Goal: Task Accomplishment & Management: Use online tool/utility

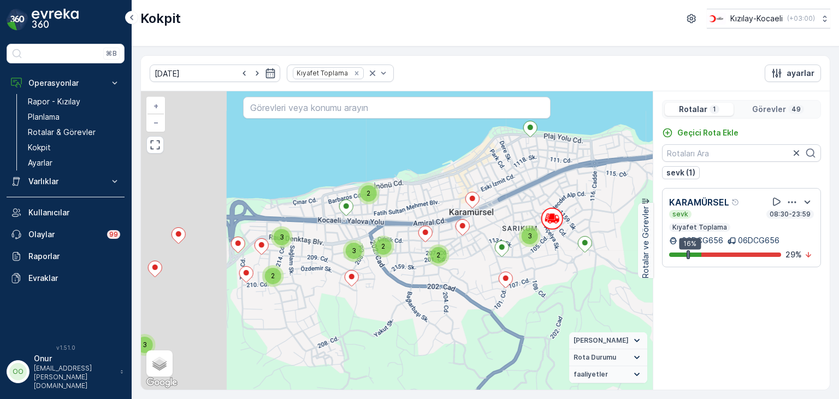
drag, startPoint x: 384, startPoint y: 263, endPoint x: 498, endPoint y: 254, distance: 113.9
click at [498, 254] on div "3 2 3 2 2 3 2 3 + − Uydu Yol haritası Arazi Karışık Leaflet Klavye kısayolları …" at bounding box center [397, 240] width 512 height 298
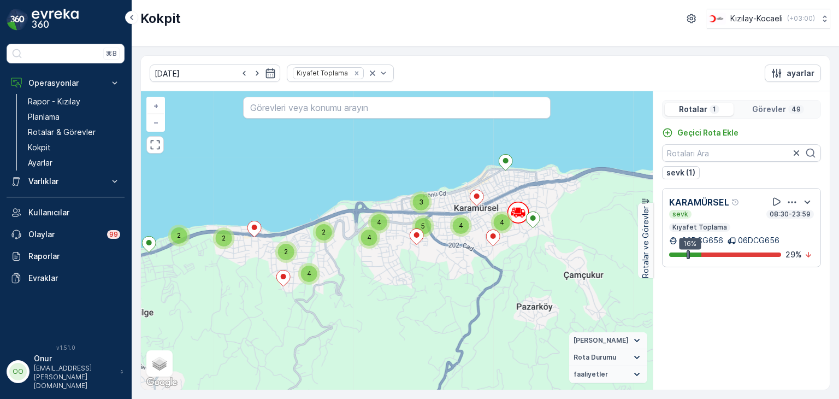
drag, startPoint x: 314, startPoint y: 206, endPoint x: 478, endPoint y: 199, distance: 164.5
click at [478, 199] on div "2 4 3 4 4 5 2 2 2 4 2 4 + − Uydu Yol haritası Arazi Karışık Leaflet Klavye kısa…" at bounding box center [397, 240] width 512 height 298
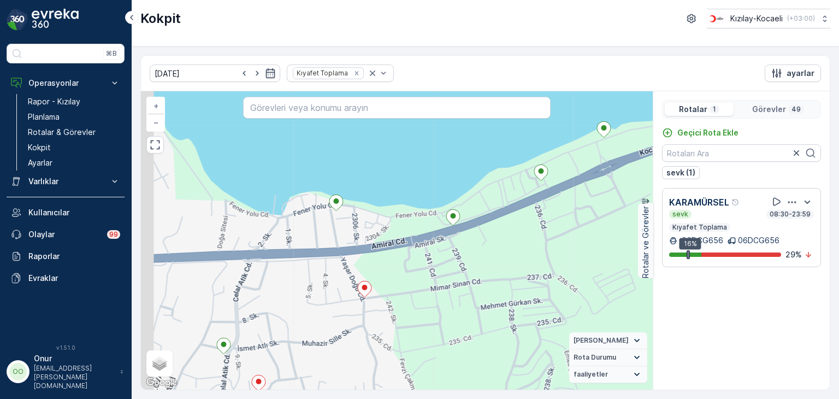
drag, startPoint x: 309, startPoint y: 302, endPoint x: 453, endPoint y: 263, distance: 148.9
click at [450, 264] on div "+ − Uydu Yol haritası Arazi Karışık Leaflet Klavye kısayolları Harita Verileri …" at bounding box center [397, 240] width 512 height 298
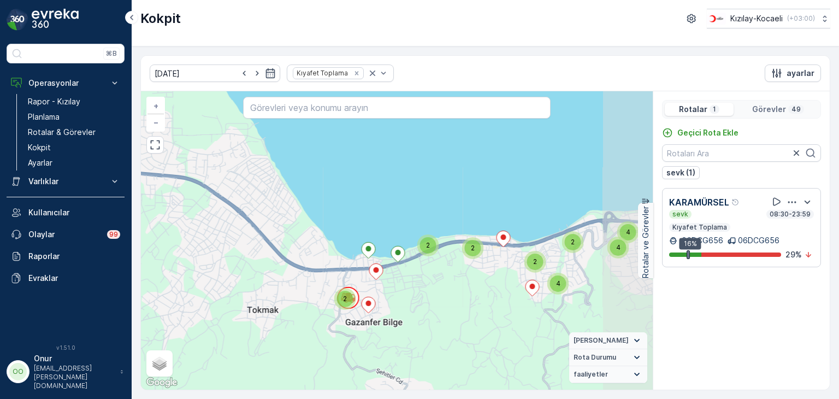
drag, startPoint x: 478, startPoint y: 268, endPoint x: 448, endPoint y: 279, distance: 32.5
click at [446, 287] on div "2 4 3 4 4 5 2 2 2 4 2 4 + − Uydu Yol haritası Arazi Karışık Leaflet Klavye kısa…" at bounding box center [397, 240] width 512 height 298
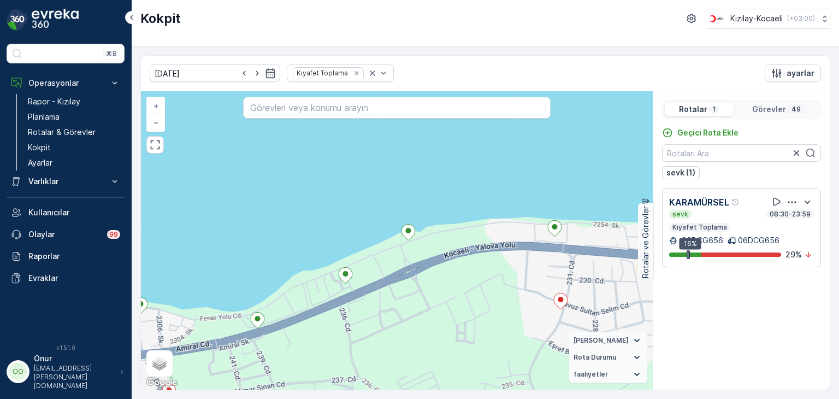
drag, startPoint x: 521, startPoint y: 252, endPoint x: 626, endPoint y: 256, distance: 105.4
click at [626, 256] on div "+ − Uydu Yol haritası Arazi Karışık Leaflet Klavye kısayolları Harita Verileri …" at bounding box center [397, 240] width 512 height 298
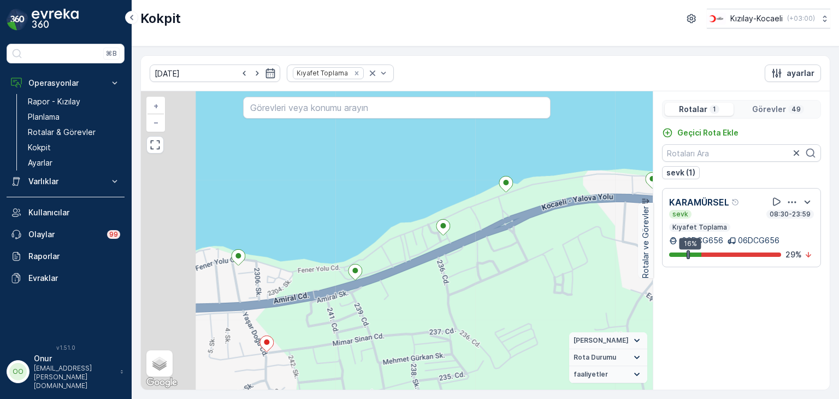
drag, startPoint x: 337, startPoint y: 321, endPoint x: 414, endPoint y: 270, distance: 92.4
click at [414, 270] on div "+ − Uydu Yol haritası Arazi Karışık Leaflet Klavye kısayolları Harita Verileri …" at bounding box center [397, 240] width 512 height 298
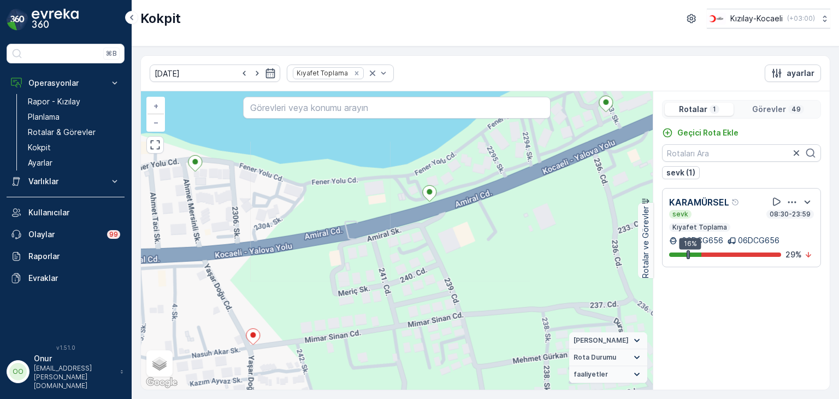
drag, startPoint x: 366, startPoint y: 297, endPoint x: 415, endPoint y: 217, distance: 94.1
click at [415, 217] on div "+ − Uydu Yol haritası Arazi Karışık Leaflet Klavye kısayolları Harita Verileri …" at bounding box center [397, 240] width 512 height 298
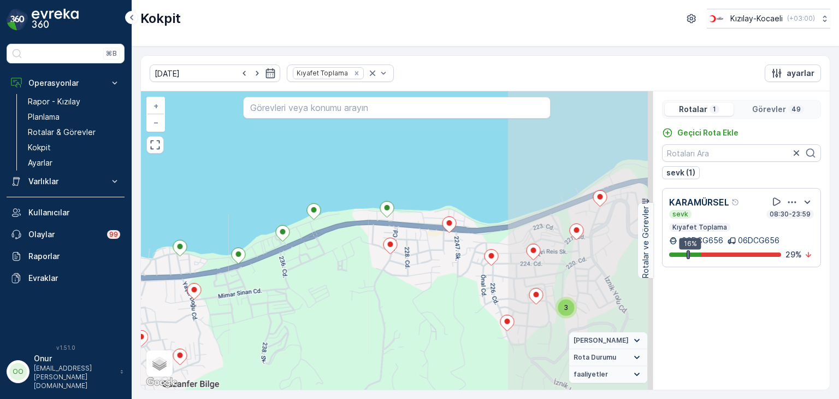
drag, startPoint x: 477, startPoint y: 263, endPoint x: 315, endPoint y: 296, distance: 165.5
click at [315, 296] on div "3 2 3 2 2 3 2 3 + − Uydu Yol haritası Arazi Karışık Leaflet Klavye kısayolları …" at bounding box center [397, 240] width 512 height 298
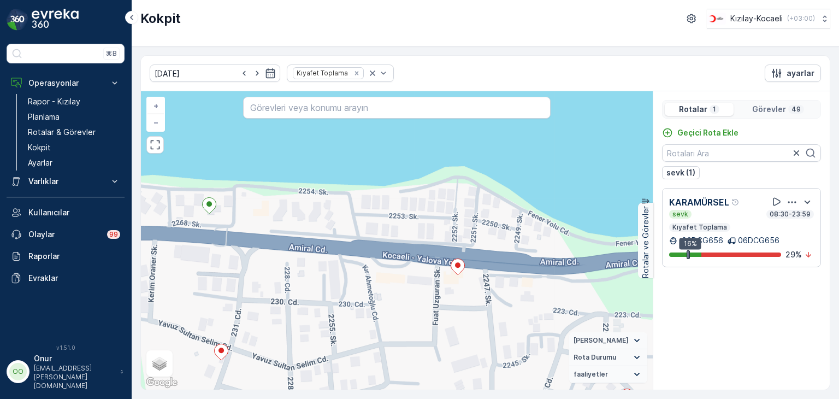
drag, startPoint x: 470, startPoint y: 198, endPoint x: 402, endPoint y: 303, distance: 124.8
click at [402, 303] on div "+ − Uydu Yol haritası Arazi Karışık Leaflet Klavye kısayolları Harita Verileri …" at bounding box center [397, 240] width 512 height 298
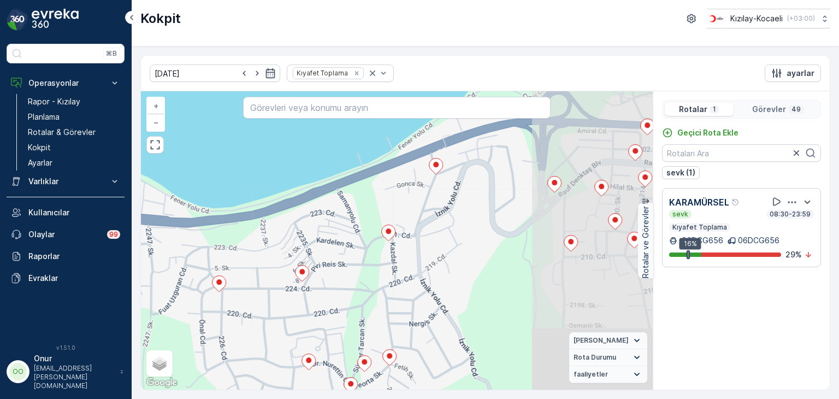
drag, startPoint x: 458, startPoint y: 285, endPoint x: 333, endPoint y: 287, distance: 125.1
click at [333, 287] on div "+ − Uydu Yol haritası Arazi Karışık Leaflet Klavye kısayolları Harita Verileri …" at bounding box center [397, 240] width 512 height 298
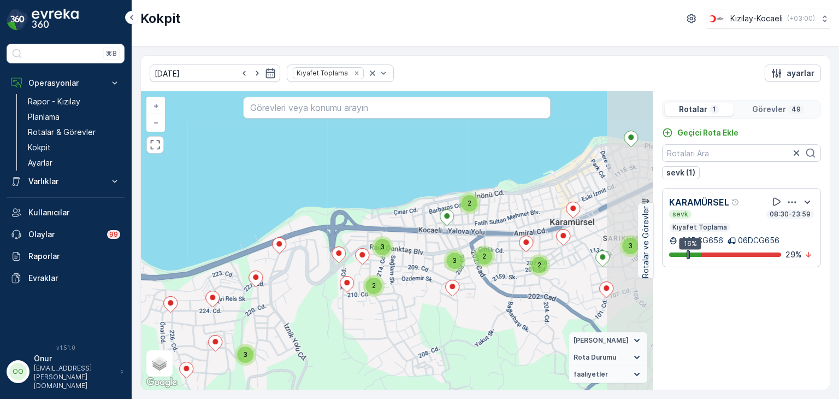
drag, startPoint x: 490, startPoint y: 243, endPoint x: 384, endPoint y: 265, distance: 107.8
click at [384, 265] on div "3 2 3 2 2 3 2 3 + − Uydu Yol haritası Arazi Karışık Leaflet Klavye kısayolları …" at bounding box center [397, 240] width 512 height 298
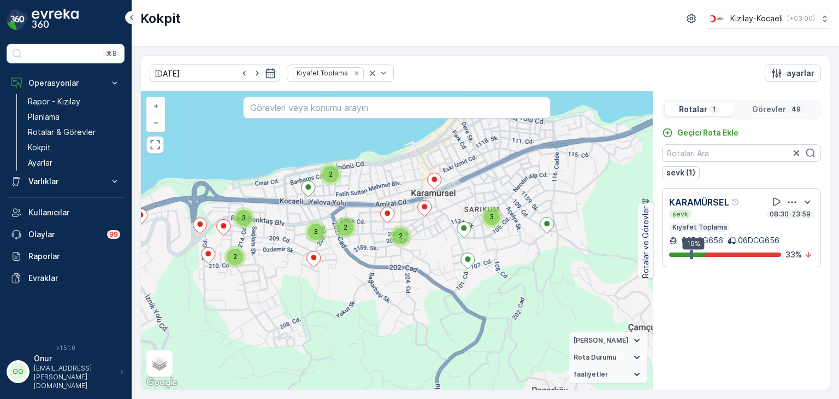
drag, startPoint x: 404, startPoint y: 263, endPoint x: 375, endPoint y: 242, distance: 35.2
click at [375, 242] on div "3 2 3 2 2 3 2 3 + − Uydu Yol haritası Arazi Karışık Leaflet Klavye kısayolları …" at bounding box center [397, 240] width 512 height 298
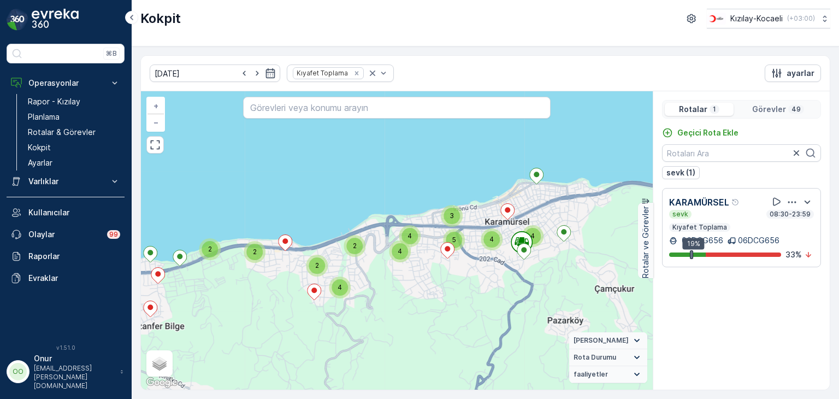
click at [152, 153] on div "2 4 3 4 4 5 2 2 2 4 2 4 + − Uydu Yol haritası Arazi Karışık Leaflet Klavye kısa…" at bounding box center [397, 240] width 512 height 298
click at [157, 151] on button "button" at bounding box center [154, 144] width 17 height 17
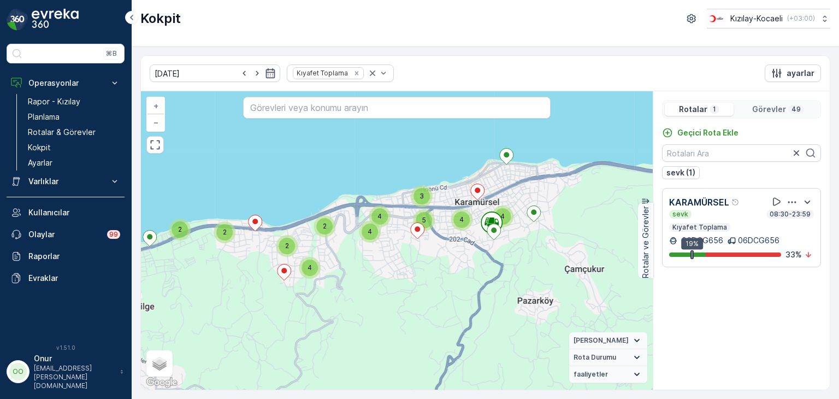
drag, startPoint x: 369, startPoint y: 317, endPoint x: 448, endPoint y: 238, distance: 112.4
click at [397, 273] on div "2 4 3 4 4 5 2 2 2 4 2 4 + − Uydu Yol haritası Arazi Karışık Leaflet Klavye kısa…" at bounding box center [397, 240] width 512 height 298
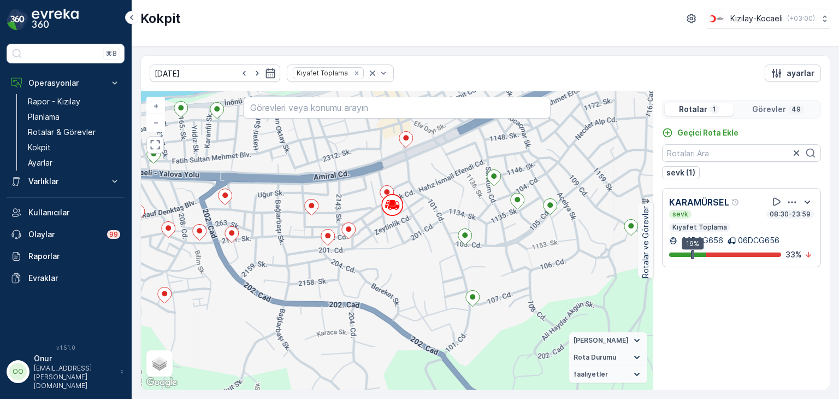
click at [772, 106] on p "Görevler" at bounding box center [769, 109] width 34 height 11
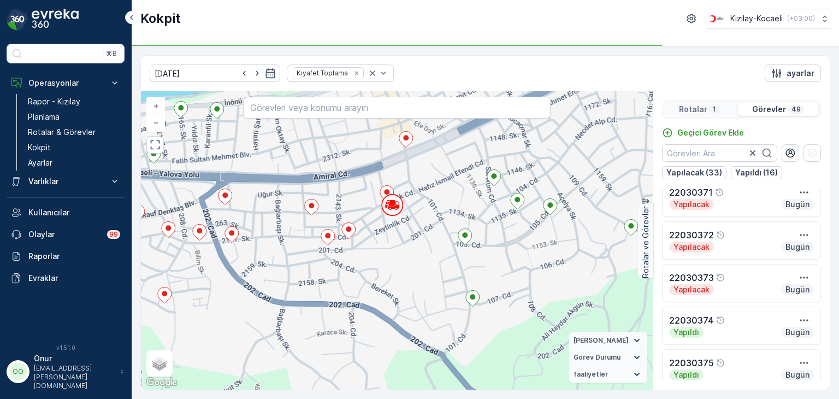
scroll to position [328, 0]
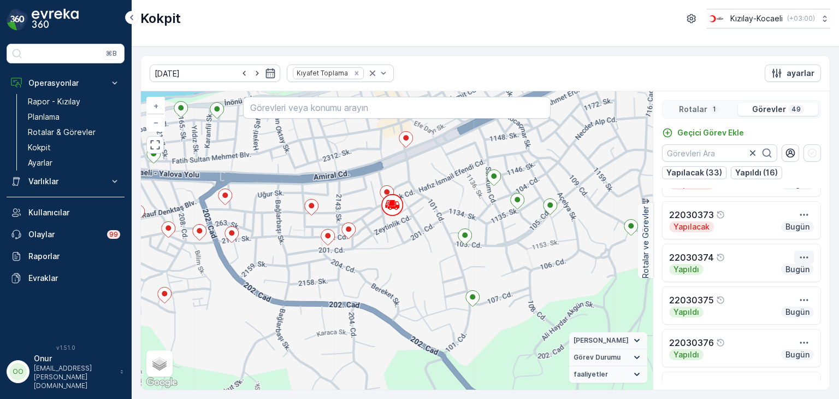
click at [803, 255] on icon "button" at bounding box center [803, 257] width 11 height 11
click at [780, 274] on span "Daha fazla ayrıntı görün" at bounding box center [781, 273] width 87 height 11
click at [798, 300] on icon "button" at bounding box center [803, 299] width 11 height 11
click at [775, 315] on span "Daha fazla ayrıntı görün" at bounding box center [781, 316] width 87 height 11
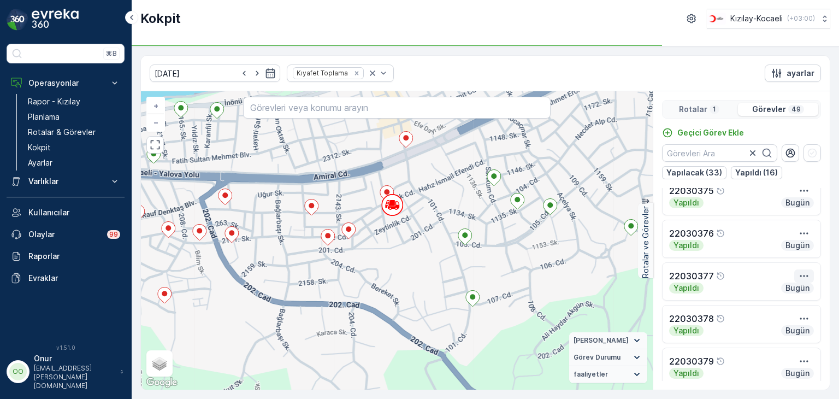
click at [801, 276] on icon "button" at bounding box center [803, 275] width 11 height 11
click at [780, 293] on span "Daha fazla ayrıntı görün" at bounding box center [781, 292] width 87 height 11
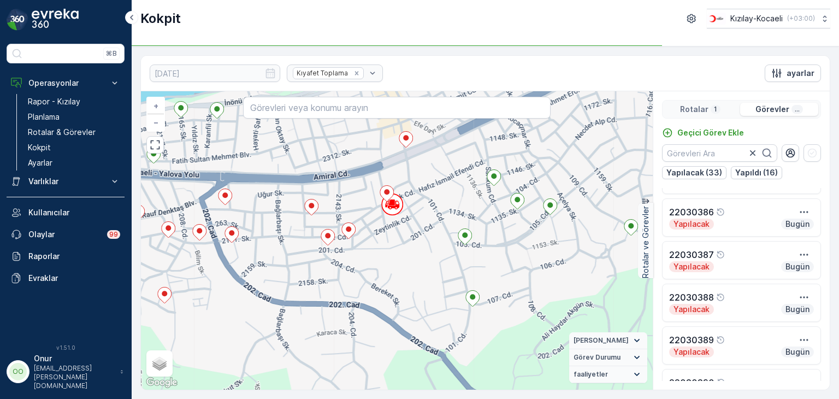
scroll to position [819, 0]
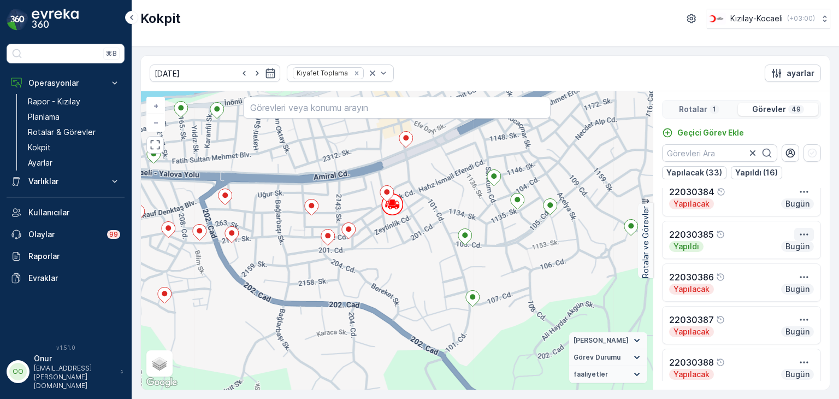
click at [802, 234] on icon "button" at bounding box center [803, 234] width 11 height 11
click at [789, 251] on span "Daha fazla ayrıntı görün" at bounding box center [781, 250] width 87 height 11
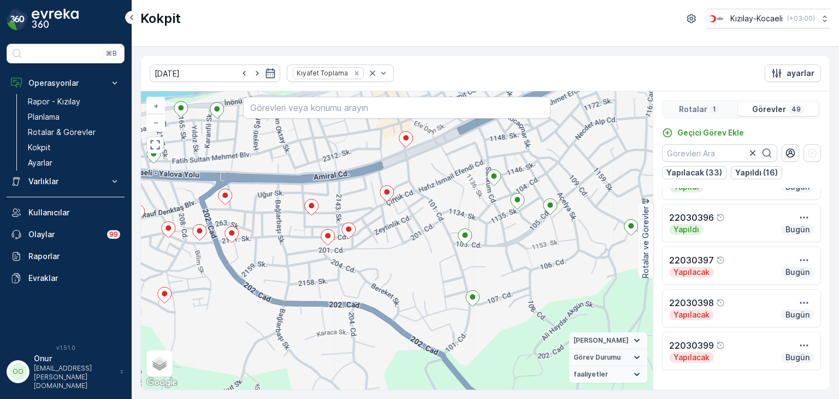
scroll to position [1311, 0]
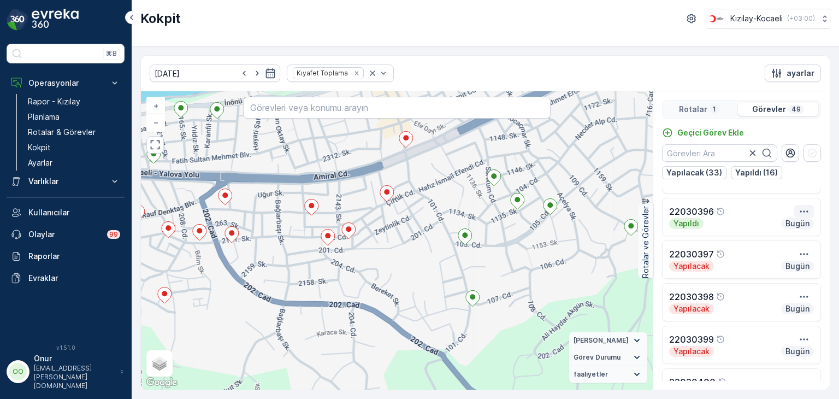
click at [798, 212] on icon "button" at bounding box center [803, 211] width 11 height 11
click at [793, 223] on span "Daha fazla ayrıntı görün" at bounding box center [781, 227] width 87 height 11
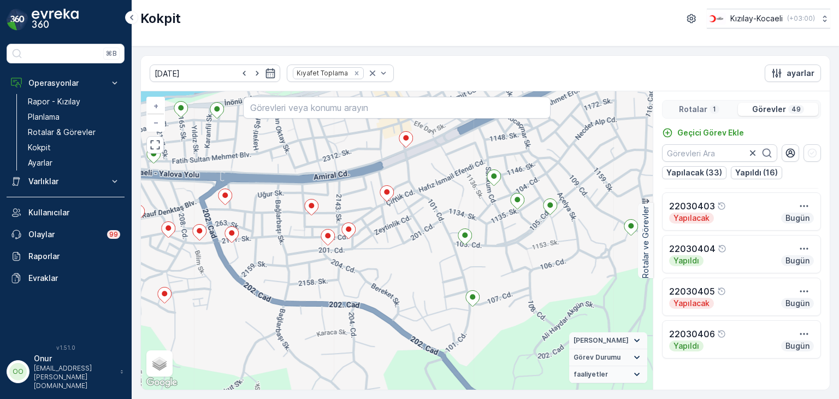
scroll to position [1638, 0]
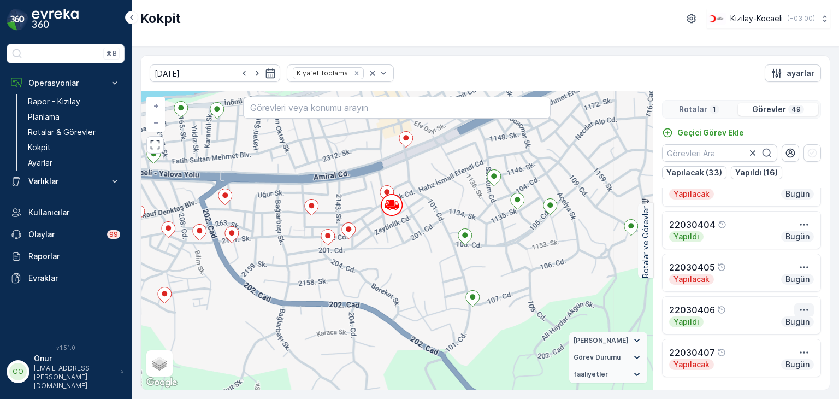
click at [803, 311] on icon "button" at bounding box center [803, 309] width 11 height 11
click at [785, 322] on span "Daha fazla ayrıntı görün" at bounding box center [781, 326] width 87 height 11
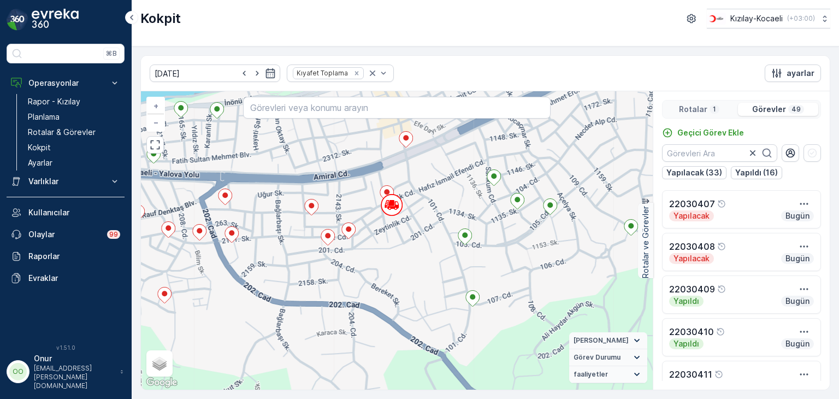
scroll to position [1857, 0]
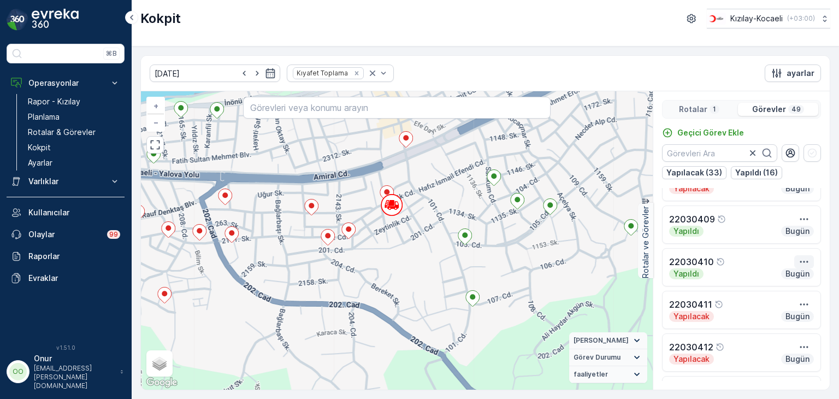
click at [800, 262] on icon "button" at bounding box center [804, 261] width 8 height 2
click at [788, 276] on span "Daha fazla ayrıntı görün" at bounding box center [781, 278] width 87 height 11
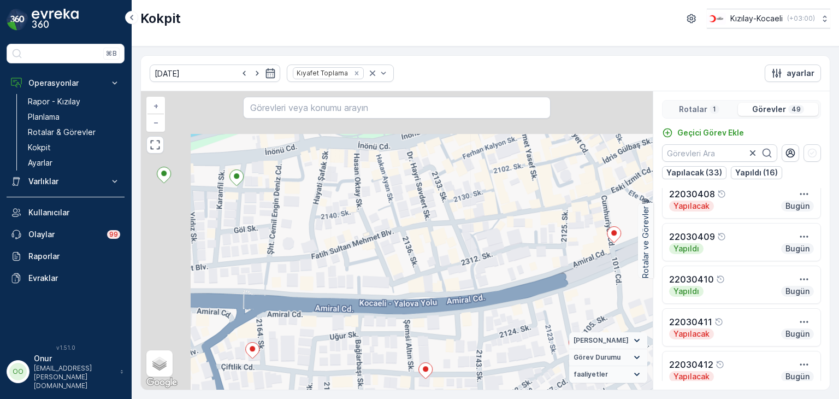
drag, startPoint x: 301, startPoint y: 187, endPoint x: 380, endPoint y: 317, distance: 152.4
click at [415, 365] on div "22030408 + − Uydu Yol haritası Arazi Karışık Leaflet Klavye kısayolları Harita …" at bounding box center [397, 240] width 512 height 298
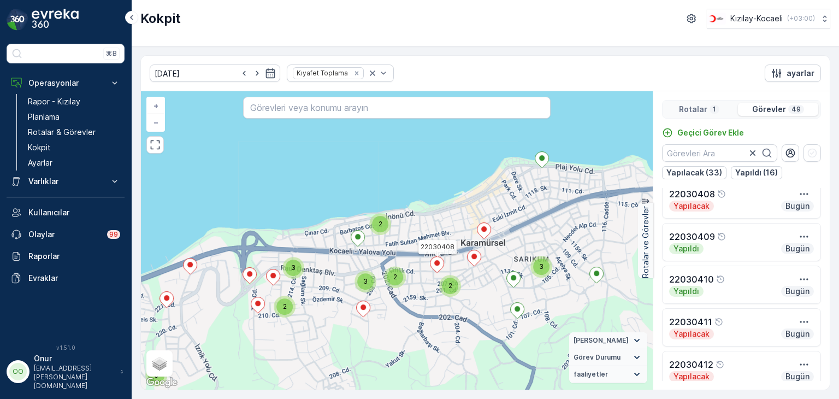
drag, startPoint x: 299, startPoint y: 253, endPoint x: 366, endPoint y: 218, distance: 75.7
click at [366, 218] on div "3 2 3 2 2 3 2 3 22030408 + − Uydu Yol haritası Arazi Karışık Leaflet Klavye kıs…" at bounding box center [397, 240] width 512 height 298
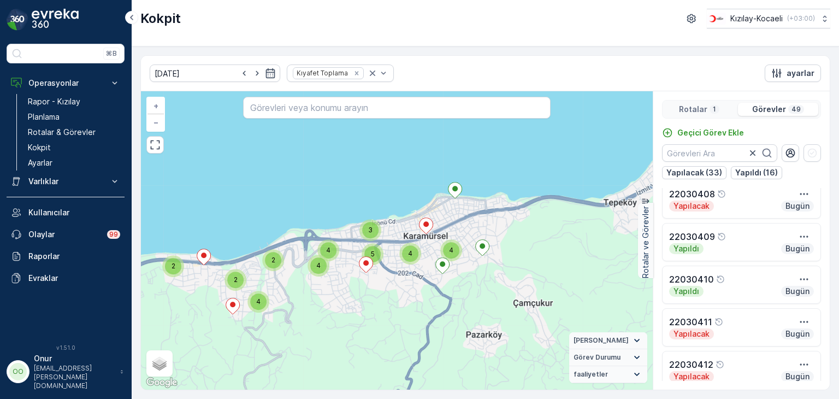
drag, startPoint x: 231, startPoint y: 251, endPoint x: 491, endPoint y: 251, distance: 259.9
click at [491, 251] on div "2 4 3 4 4 5 2 2 2 4 2 4 + − Uydu Yol haritası Arazi Karışık Leaflet Klavye kısa…" at bounding box center [397, 240] width 512 height 298
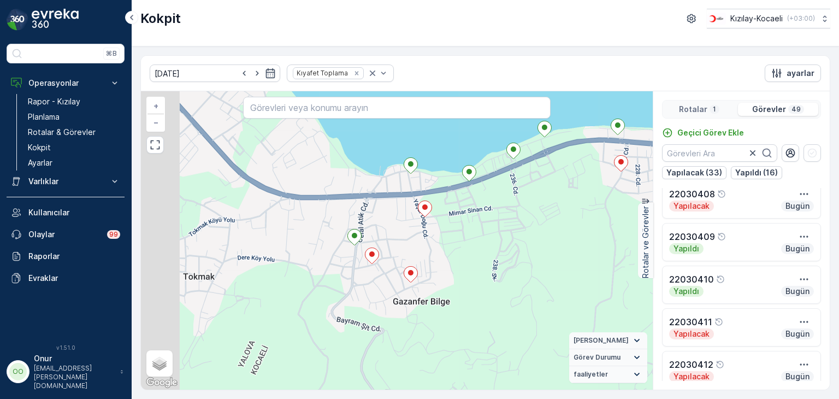
drag, startPoint x: 337, startPoint y: 329, endPoint x: 406, endPoint y: 228, distance: 121.8
click at [406, 228] on div "3 2 3 2 2 3 2 3 + − Uydu Yol haritası Arazi Karışık Leaflet Klavye kısayolları …" at bounding box center [397, 240] width 512 height 298
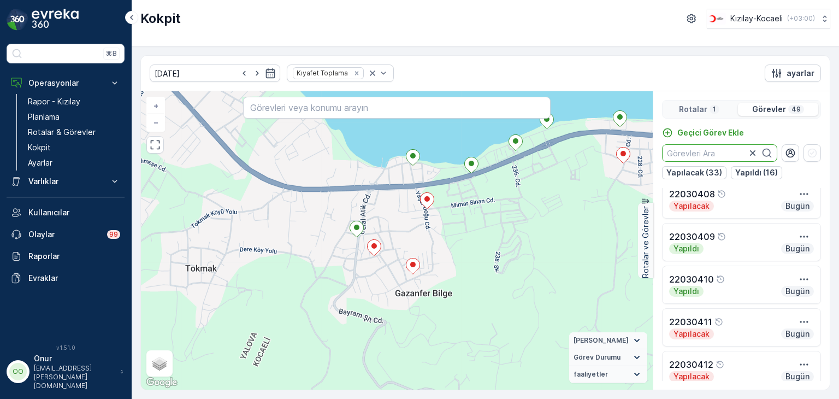
click at [692, 153] on input "text" at bounding box center [719, 152] width 115 height 17
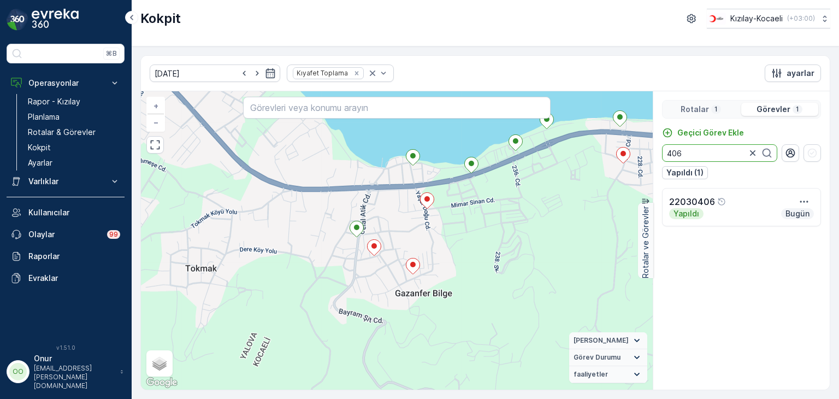
scroll to position [0, 0]
type input "406"
click at [797, 202] on button "button" at bounding box center [804, 201] width 20 height 13
click at [795, 217] on span "Daha fazla ayrıntı görün" at bounding box center [781, 217] width 87 height 11
drag, startPoint x: 687, startPoint y: 151, endPoint x: 659, endPoint y: 150, distance: 28.4
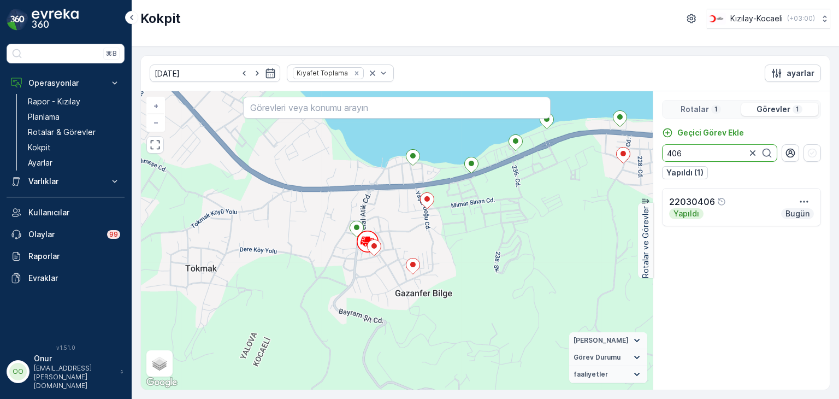
click at [659, 150] on div "Geçici Görev Ekle 406 Yapıldı (1)" at bounding box center [741, 153] width 176 height 52
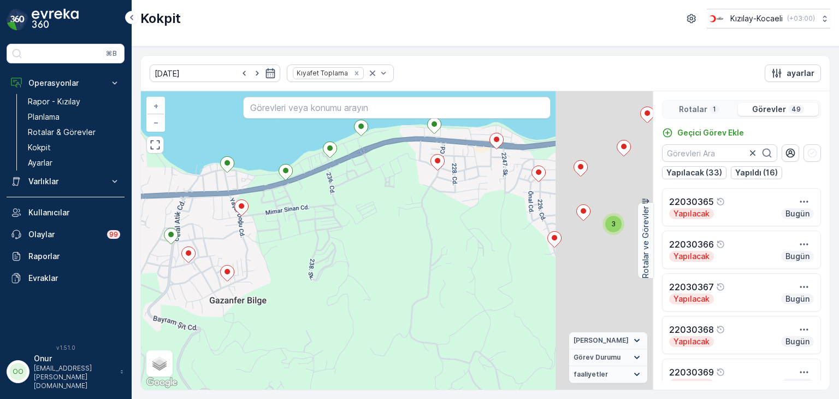
drag, startPoint x: 529, startPoint y: 282, endPoint x: 311, endPoint y: 289, distance: 218.0
click at [311, 289] on div "3 2 3 2 2 3 2 3 + − Uydu Yol haritası Arazi Karışık Leaflet Klavye kısayolları …" at bounding box center [397, 240] width 512 height 298
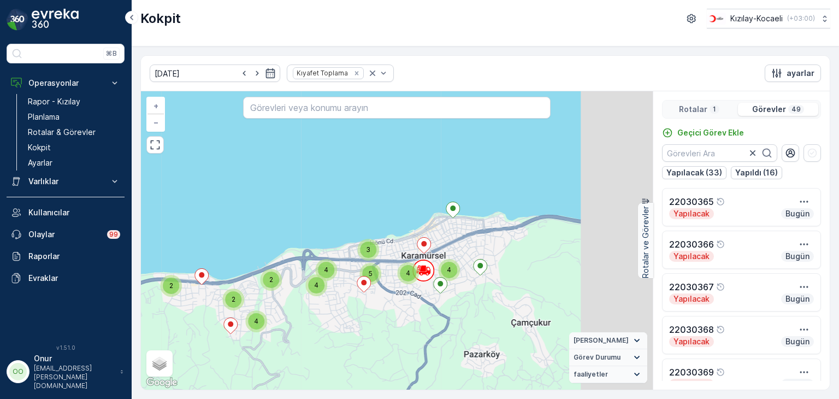
drag, startPoint x: 420, startPoint y: 279, endPoint x: 396, endPoint y: 285, distance: 24.8
click at [396, 285] on div "2 4 3 4 4 5 2 2 2 4 2 4 + − Uydu Yol haritası Arazi Karışık Leaflet Klavye kısa…" at bounding box center [397, 240] width 512 height 298
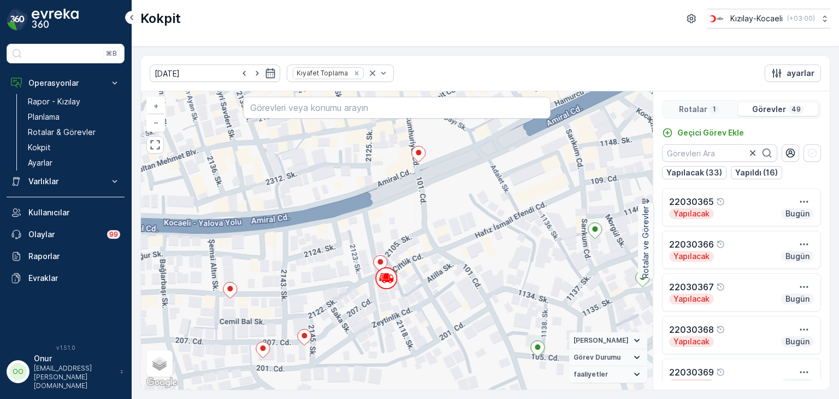
drag, startPoint x: 553, startPoint y: 245, endPoint x: 459, endPoint y: 319, distance: 119.7
click at [459, 319] on div "22030370 + − Uydu Yol haritası Arazi Karışık Leaflet Klavye kısayolları Harita …" at bounding box center [397, 240] width 512 height 298
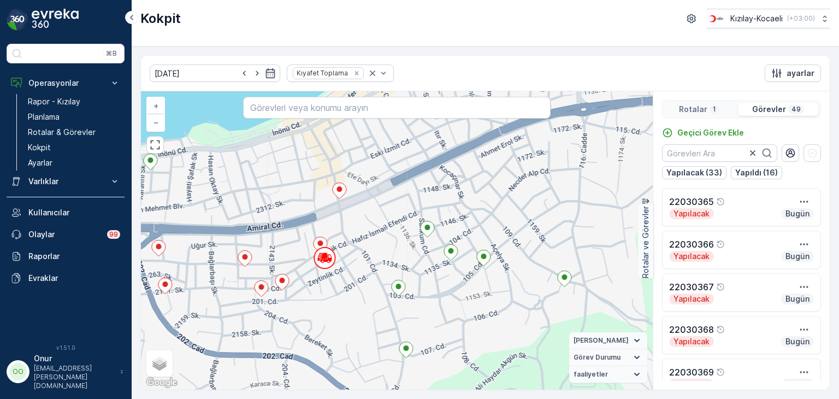
drag, startPoint x: 546, startPoint y: 334, endPoint x: 464, endPoint y: 281, distance: 97.6
click at [464, 281] on div "22030370 + − Uydu Yol haritası Arazi Karışık Leaflet Klavye kısayolları Harita …" at bounding box center [397, 240] width 512 height 298
click at [682, 151] on input "text" at bounding box center [719, 152] width 115 height 17
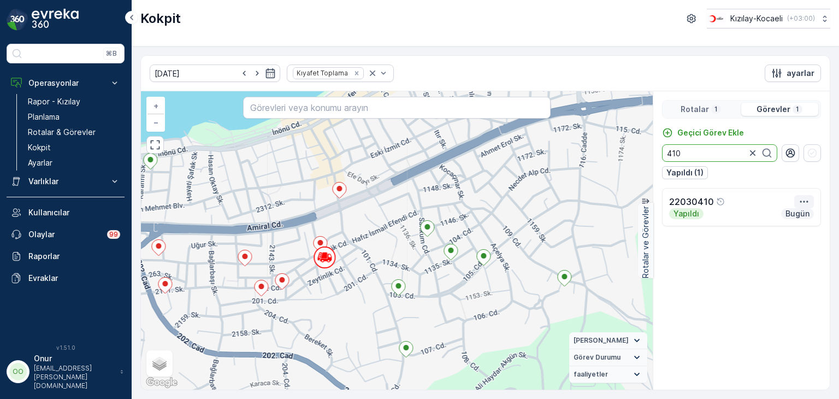
click at [806, 204] on icon "button" at bounding box center [803, 201] width 11 height 11
click at [787, 220] on span "Daha fazla ayrıntı görün" at bounding box center [781, 217] width 87 height 11
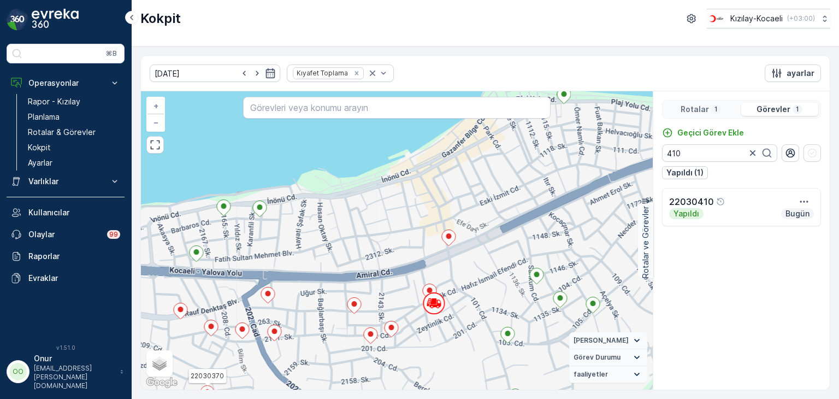
drag, startPoint x: 517, startPoint y: 211, endPoint x: 452, endPoint y: 258, distance: 80.2
click at [452, 258] on div "22030370 + − Uydu Yol haritası Arazi Karışık Leaflet Klavye kısayolları Harita …" at bounding box center [397, 240] width 512 height 298
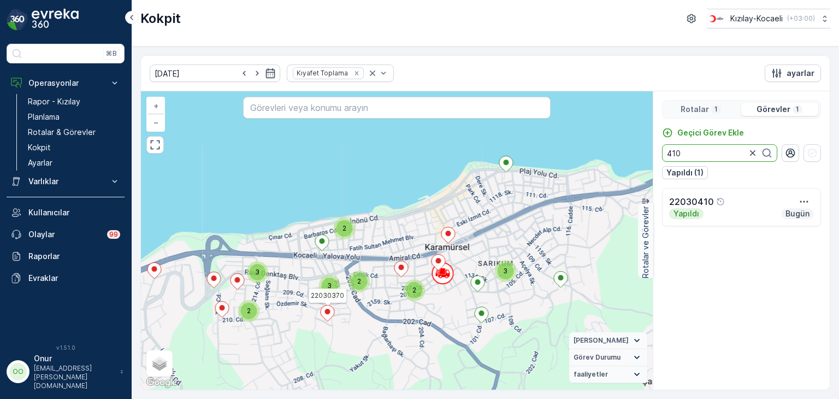
drag, startPoint x: 684, startPoint y: 154, endPoint x: 644, endPoint y: 154, distance: 39.9
click at [644, 154] on div "3 2 3 2 2 3 2 3 22030370 + − Uydu Yol haritası Arazi Karışık Leaflet Klavye kıs…" at bounding box center [485, 240] width 689 height 298
type input "396"
click at [807, 204] on icon "button" at bounding box center [803, 201] width 11 height 11
click at [792, 214] on span "Daha fazla ayrıntı görün" at bounding box center [781, 217] width 87 height 11
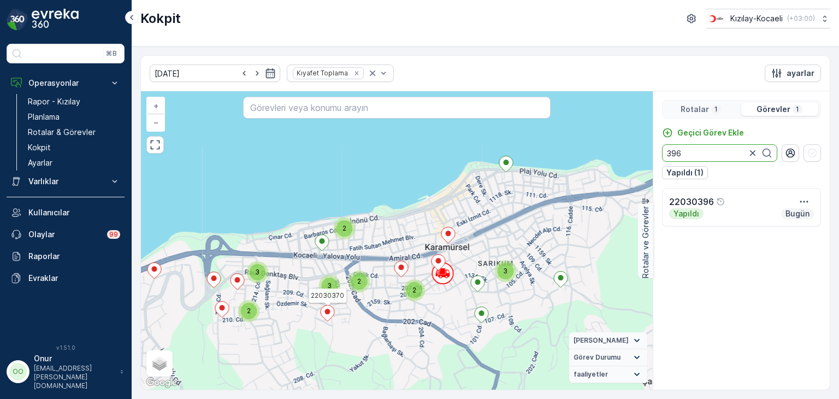
drag, startPoint x: 697, startPoint y: 147, endPoint x: 637, endPoint y: 147, distance: 60.1
click at [637, 147] on div "3 2 3 2 2 3 2 3 22030370 + − Uydu Yol haritası Arazi Karışık Leaflet Klavye kıs…" at bounding box center [485, 240] width 689 height 298
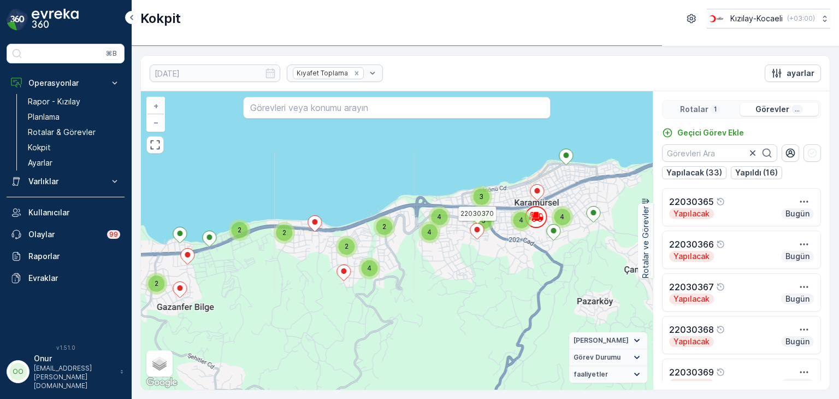
drag, startPoint x: 346, startPoint y: 268, endPoint x: 437, endPoint y: 214, distance: 105.3
click at [437, 214] on span "4" at bounding box center [439, 216] width 4 height 8
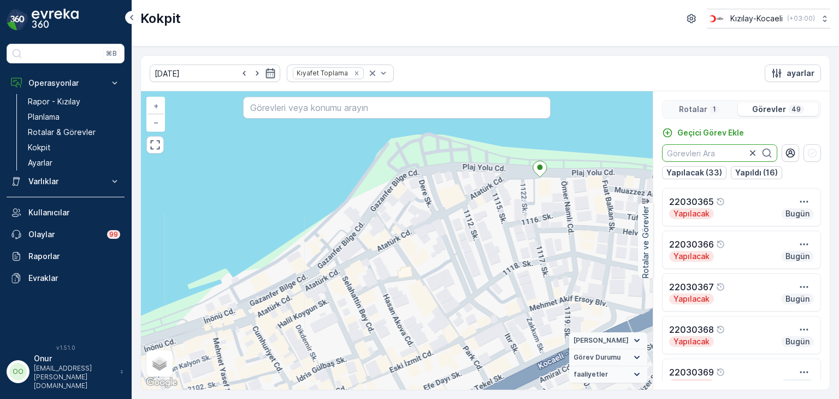
click at [704, 159] on input "text" at bounding box center [719, 152] width 115 height 17
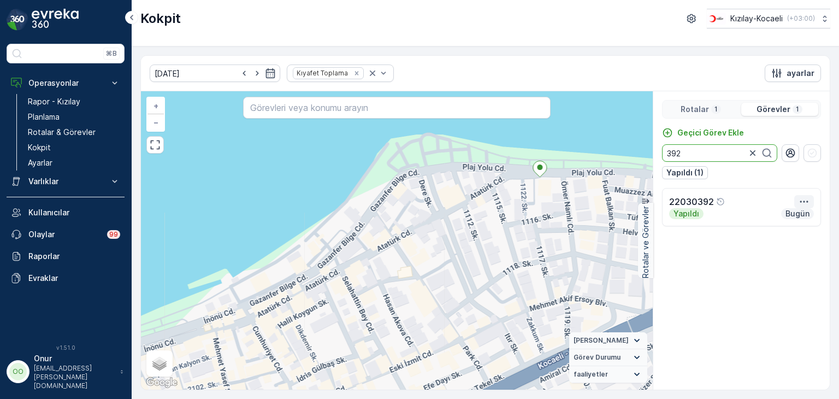
click at [801, 196] on icon "button" at bounding box center [803, 201] width 11 height 11
click at [794, 213] on span "Daha fazla ayrıntı görün" at bounding box center [781, 217] width 87 height 11
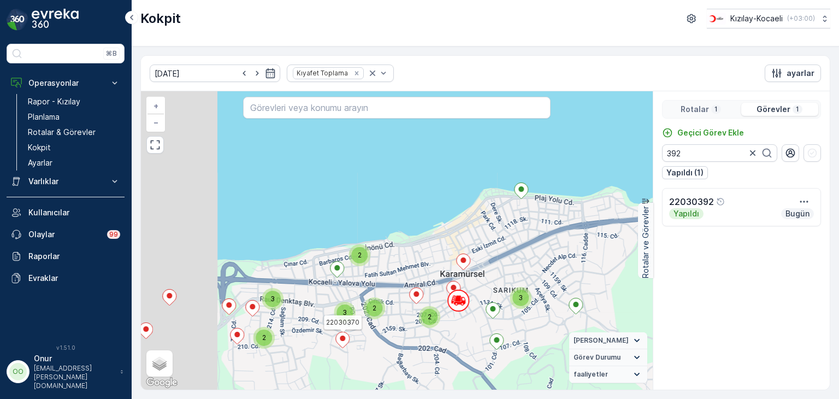
drag, startPoint x: 308, startPoint y: 265, endPoint x: 449, endPoint y: 244, distance: 142.6
click at [449, 244] on div "3 2 3 2 2 3 2 3 22030370 + − Uydu Yol haritası Arazi Karışık Leaflet Klavye kıs…" at bounding box center [397, 240] width 512 height 298
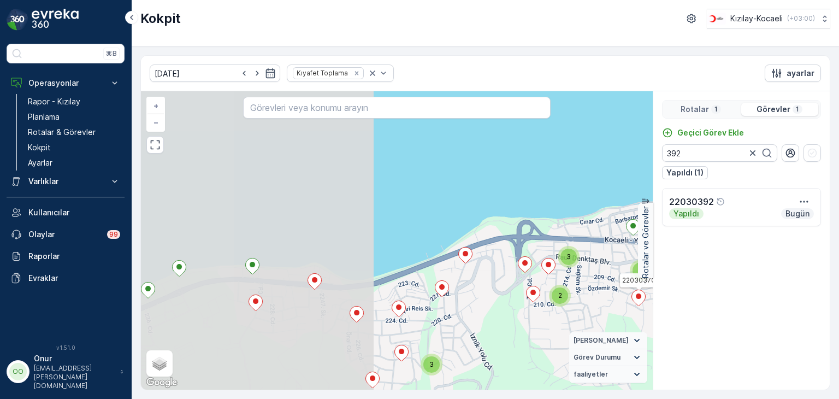
drag, startPoint x: 238, startPoint y: 263, endPoint x: 535, endPoint y: 221, distance: 300.0
click at [535, 221] on div "3 2 3 2 2 3 2 3 22030370 + − Uydu Yol haritası Arazi Karışık Leaflet Klavye kıs…" at bounding box center [397, 240] width 512 height 298
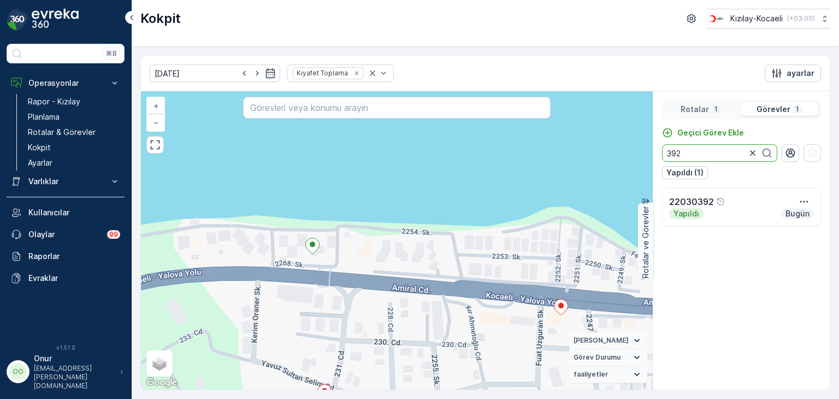
click at [692, 155] on input "392" at bounding box center [719, 152] width 115 height 17
drag, startPoint x: 693, startPoint y: 156, endPoint x: 619, endPoint y: 145, distance: 75.0
click at [619, 145] on div "22030370 + − Uydu Yol haritası Arazi Karışık Leaflet Klavye kısayolları Harita …" at bounding box center [485, 240] width 689 height 298
click at [806, 199] on icon "button" at bounding box center [803, 201] width 11 height 11
click at [790, 217] on span "Daha fazla ayrıntı görün" at bounding box center [781, 217] width 87 height 11
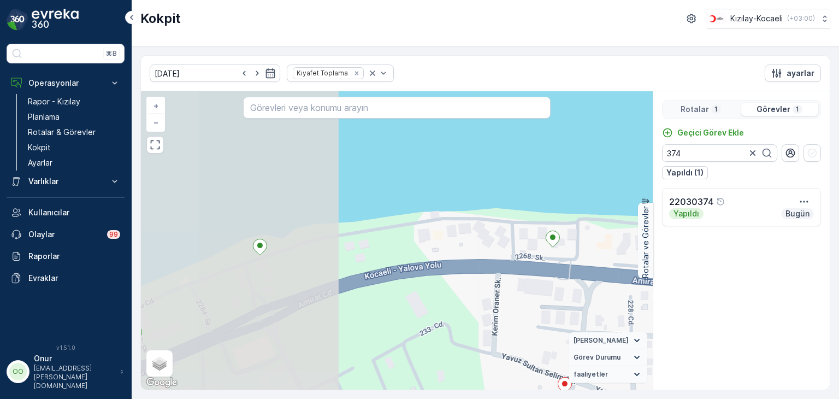
drag, startPoint x: 314, startPoint y: 275, endPoint x: 545, endPoint y: 267, distance: 231.2
click at [545, 267] on div "22030370 + − Uydu Yol haritası Arazi Karışık Leaflet Klavye kısayolları Harita …" at bounding box center [397, 240] width 512 height 298
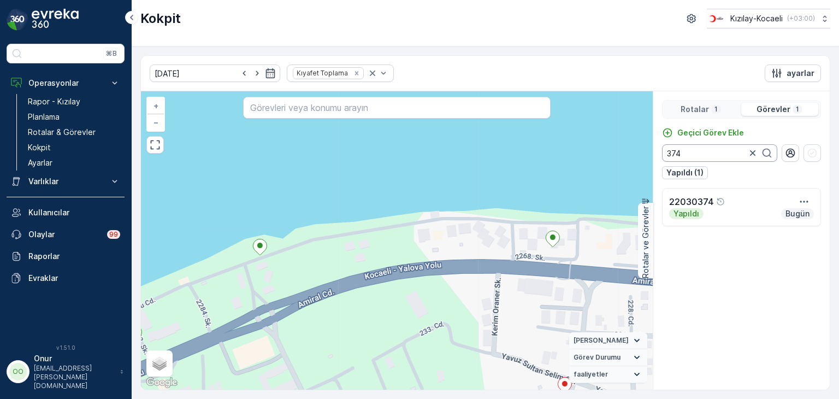
click at [691, 149] on input "374" at bounding box center [719, 152] width 115 height 17
click at [799, 204] on icon "button" at bounding box center [803, 201] width 11 height 11
click at [789, 217] on span "Daha fazla ayrıntı görün" at bounding box center [781, 217] width 87 height 11
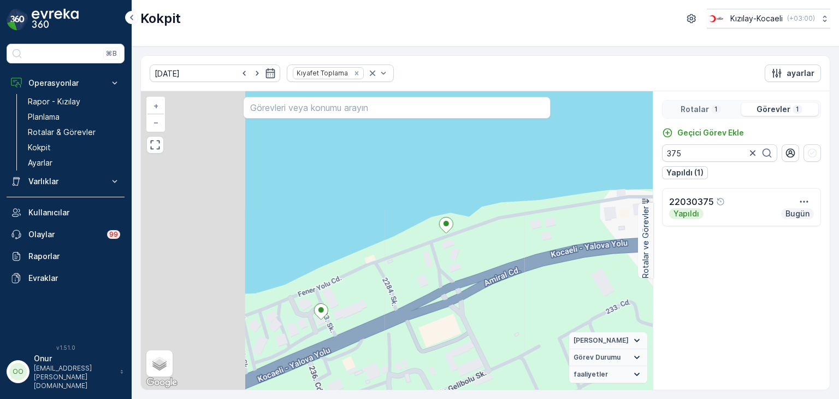
drag, startPoint x: 317, startPoint y: 215, endPoint x: 534, endPoint y: 191, distance: 218.1
click at [534, 191] on div "22030370 + − Uydu Yol haritası Arazi Karışık Leaflet Klavye kısayolları Harita …" at bounding box center [397, 240] width 512 height 298
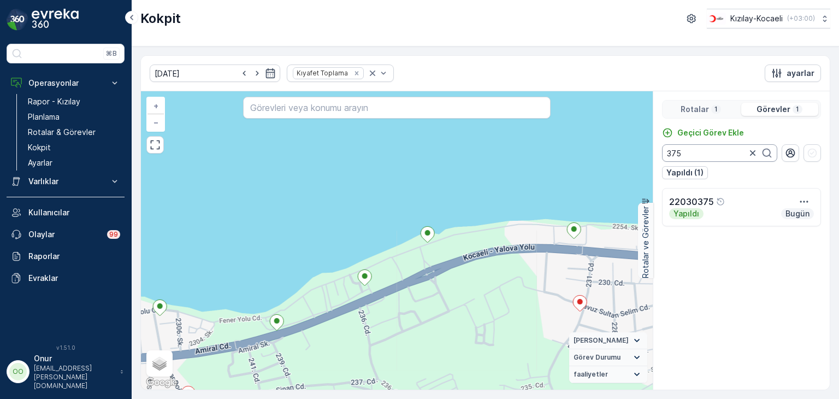
click at [692, 149] on input "375" at bounding box center [719, 152] width 115 height 17
click at [806, 202] on icon "button" at bounding box center [803, 201] width 11 height 11
click at [791, 221] on span "Daha fazla ayrıntı görün" at bounding box center [781, 217] width 87 height 11
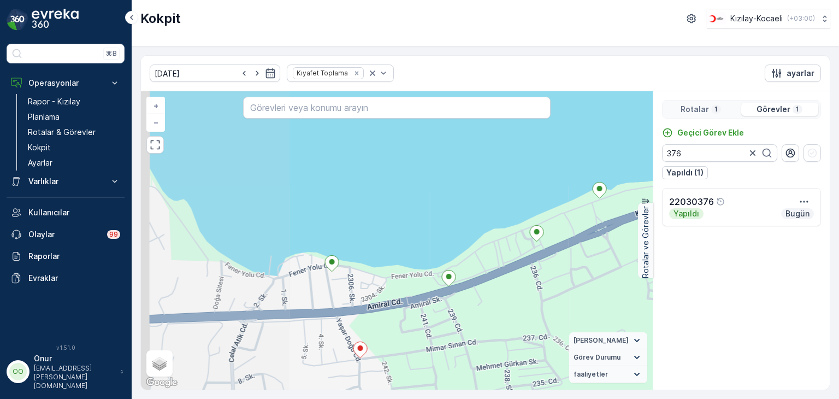
drag, startPoint x: 353, startPoint y: 206, endPoint x: 525, endPoint y: 162, distance: 177.6
click at [525, 162] on div "22030370 + − Uydu Yol haritası Arazi Karışık Leaflet Klavye kısayolları Harita …" at bounding box center [397, 240] width 512 height 298
click at [693, 155] on input "376" at bounding box center [719, 152] width 115 height 17
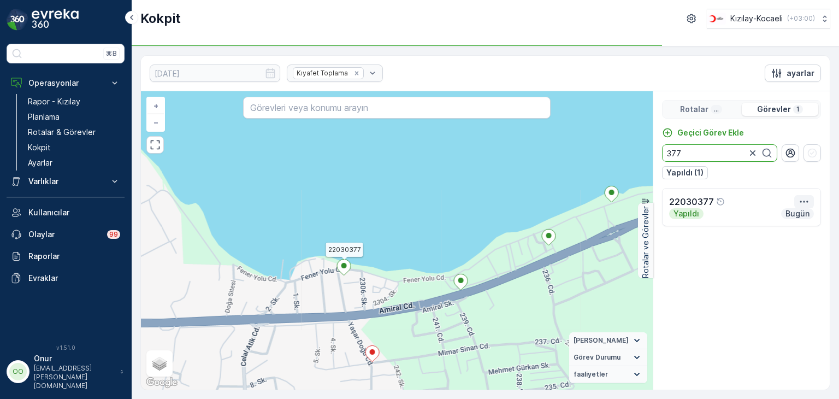
type input "377"
click at [798, 199] on icon "button" at bounding box center [803, 201] width 11 height 11
click at [786, 215] on span "Daha fazla ayrıntı görün" at bounding box center [781, 217] width 87 height 11
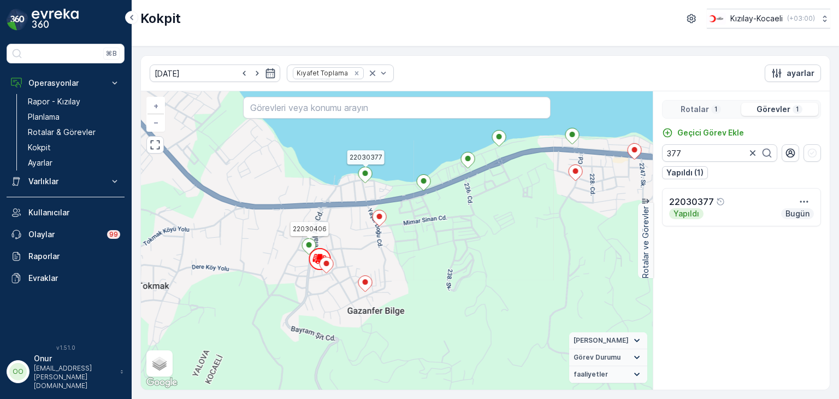
drag, startPoint x: 472, startPoint y: 247, endPoint x: 384, endPoint y: 289, distance: 97.2
click at [384, 289] on div "3 2 3 2 2 3 2 3 22030370 22030377 22030406 + − Uydu Yol haritası Arazi Karışık …" at bounding box center [397, 240] width 512 height 298
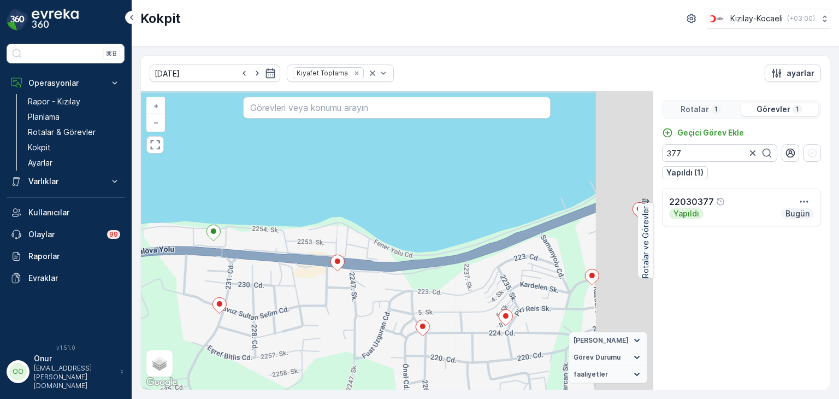
drag, startPoint x: 549, startPoint y: 240, endPoint x: 369, endPoint y: 246, distance: 180.3
click at [369, 246] on div "22030370 22030377 + − Uydu Yol haritası Arazi Karışık Leaflet Klavye kısayollar…" at bounding box center [397, 240] width 512 height 298
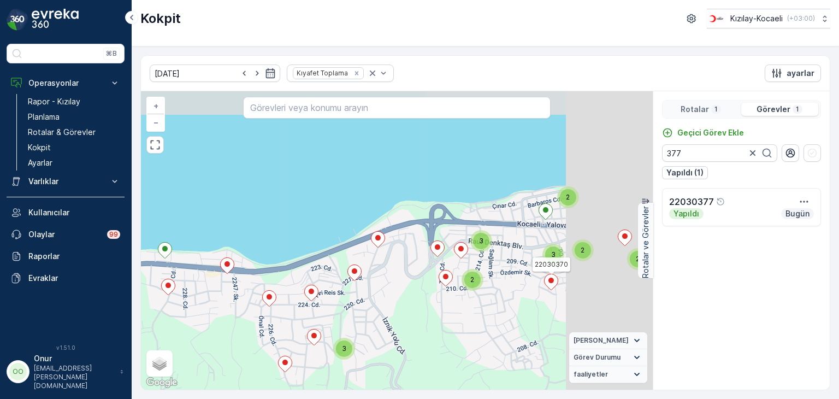
drag, startPoint x: 583, startPoint y: 212, endPoint x: 377, endPoint y: 240, distance: 208.3
click at [377, 240] on icon at bounding box center [378, 239] width 14 height 16
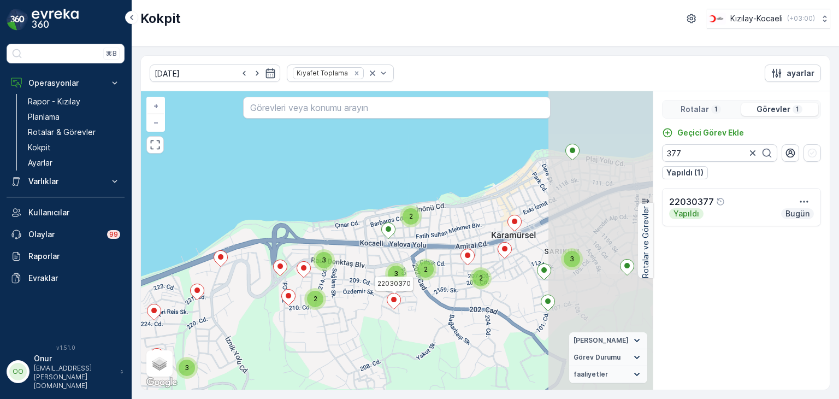
drag, startPoint x: 551, startPoint y: 214, endPoint x: 396, endPoint y: 232, distance: 155.7
click at [396, 232] on div "3 2 3 2 2 3 2 3 22030370 22030377 22030395 + − Uydu Yol haritası Arazi Karışık …" at bounding box center [397, 240] width 512 height 298
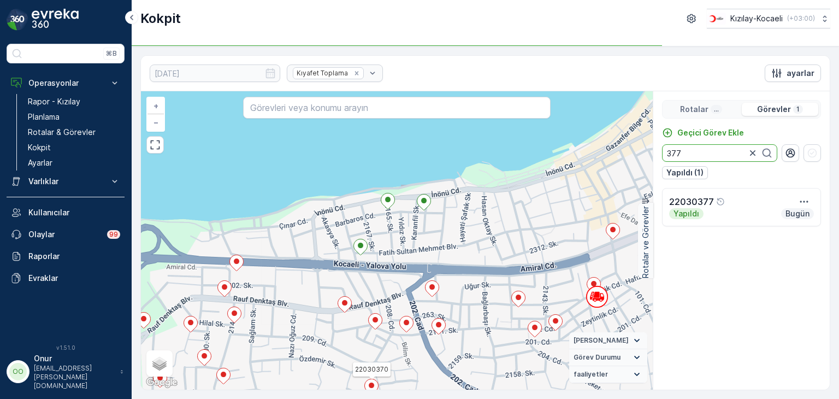
drag, startPoint x: 703, startPoint y: 157, endPoint x: 575, endPoint y: 156, distance: 128.9
click at [575, 156] on div "22030370 22030377 + − Uydu Yol haritası Arazi Karışık Leaflet Klavye kısayollar…" at bounding box center [485, 240] width 689 height 298
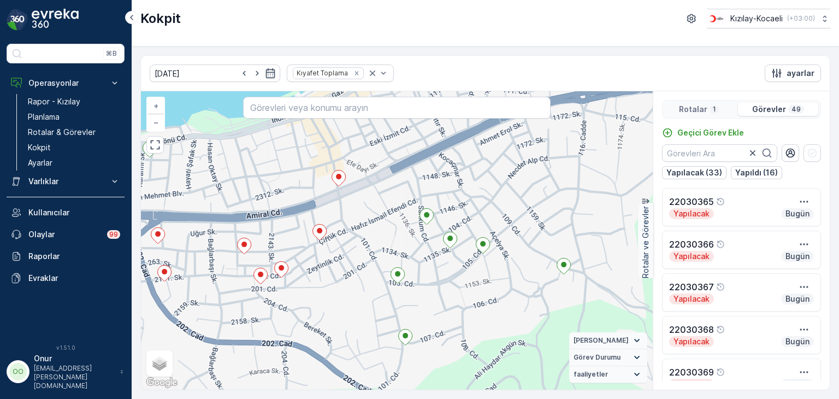
drag, startPoint x: 562, startPoint y: 261, endPoint x: 466, endPoint y: 271, distance: 97.2
click at [466, 271] on div "22030370 22030377 + − Uydu Yol haritası Arazi Karışık Leaflet Klavye kısayollar…" at bounding box center [397, 240] width 512 height 298
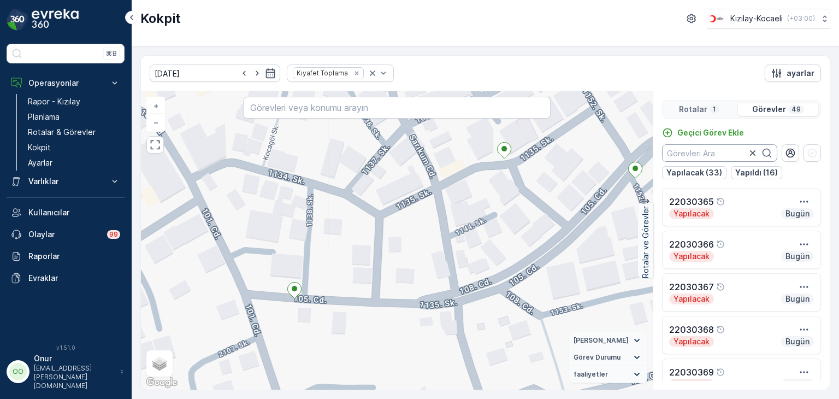
click at [679, 156] on input "text" at bounding box center [719, 152] width 115 height 17
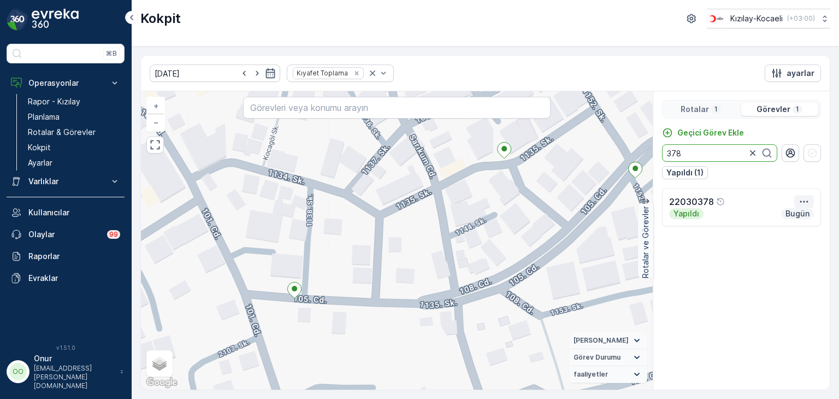
type input "378"
click at [807, 199] on icon "button" at bounding box center [803, 201] width 11 height 11
click at [786, 217] on span "Daha fazla ayrıntı görün" at bounding box center [781, 217] width 87 height 11
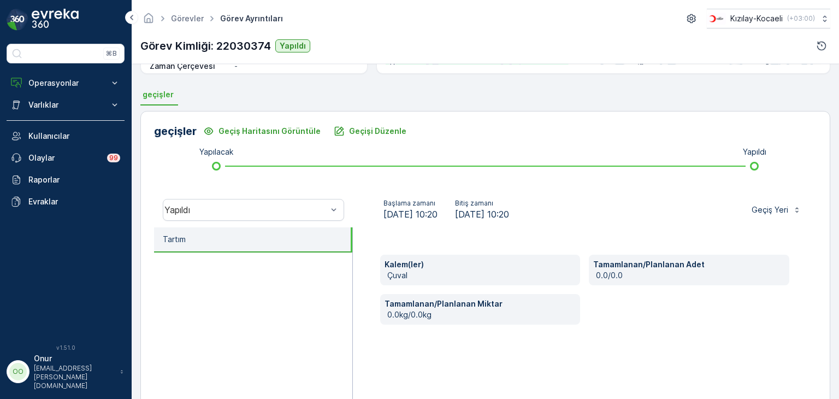
scroll to position [218, 0]
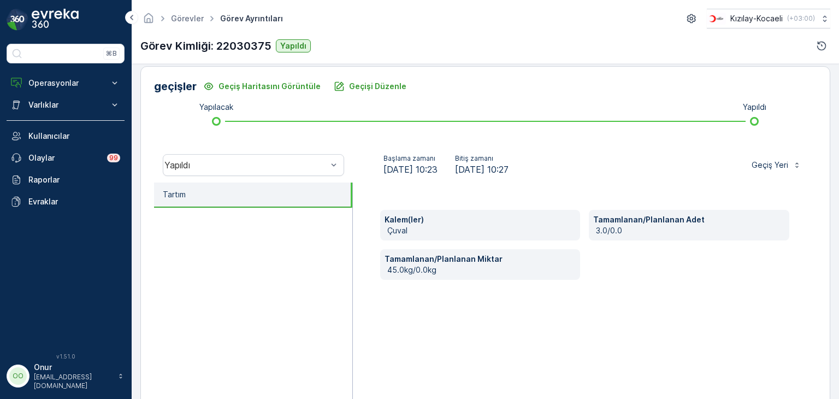
scroll to position [273, 0]
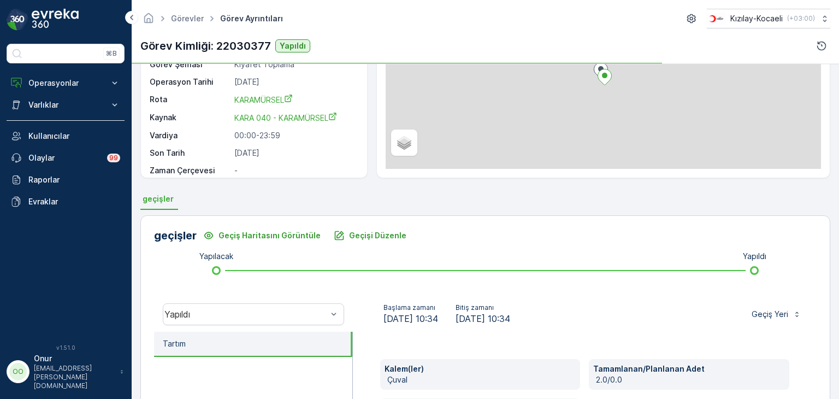
scroll to position [218, 0]
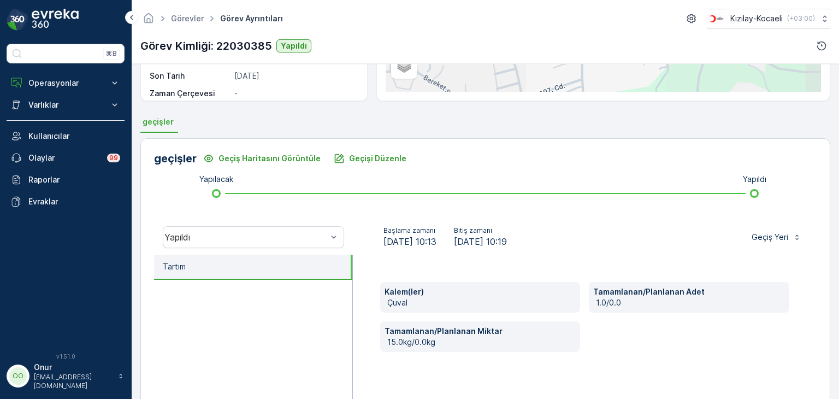
scroll to position [218, 0]
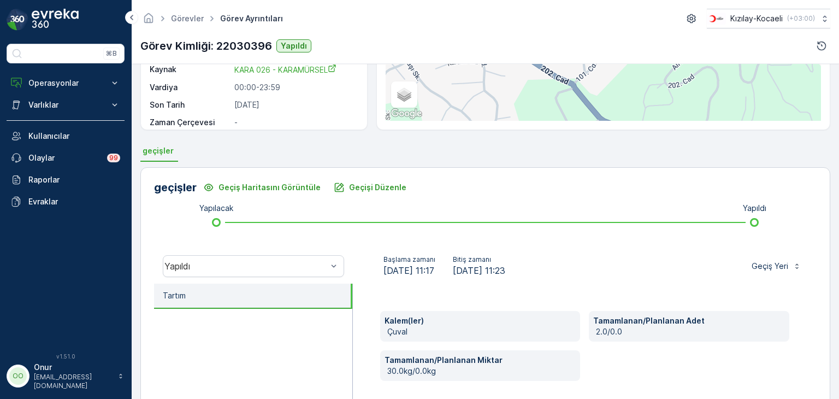
scroll to position [273, 0]
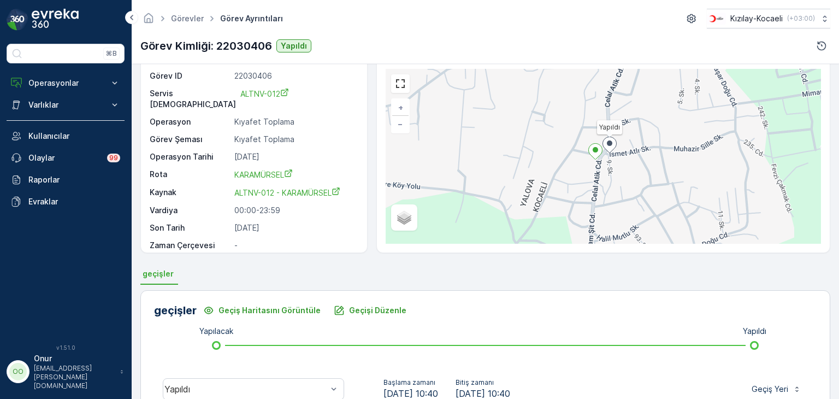
scroll to position [218, 0]
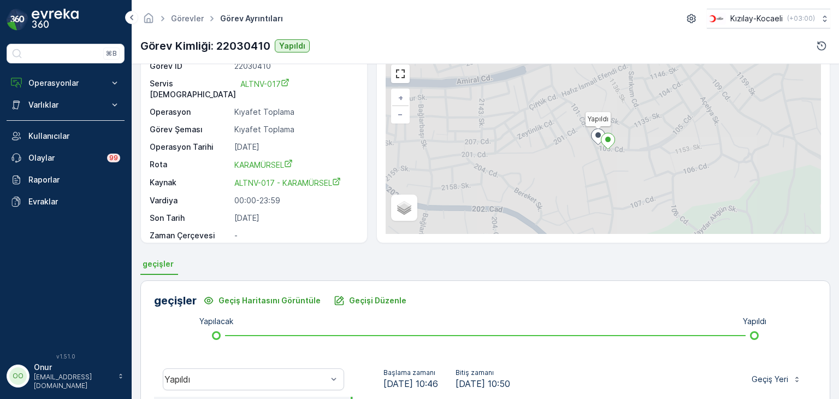
scroll to position [164, 0]
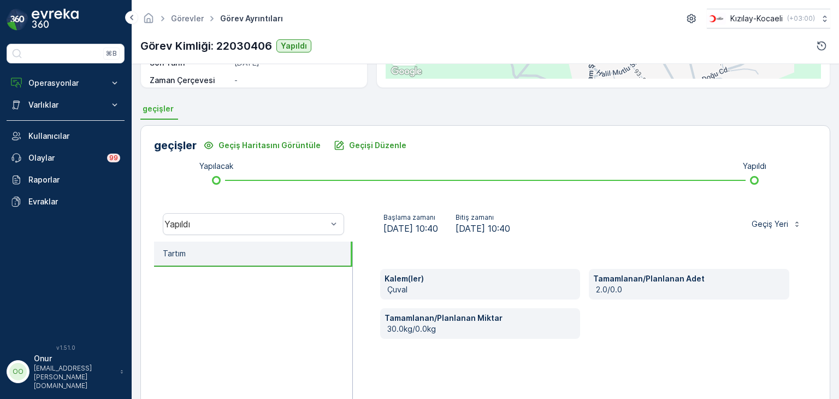
scroll to position [218, 0]
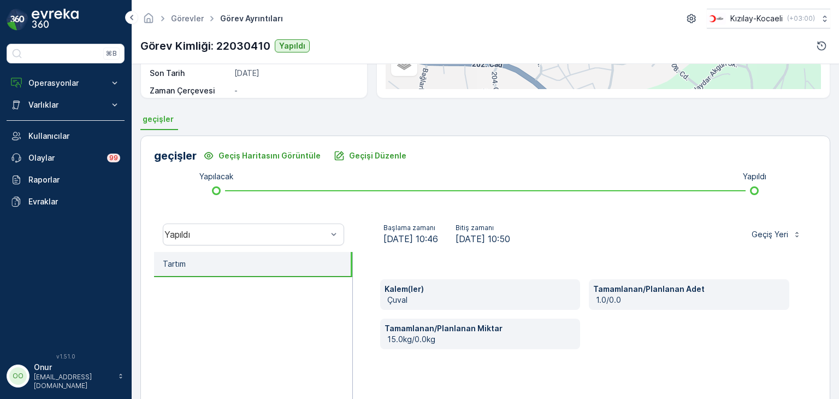
scroll to position [218, 0]
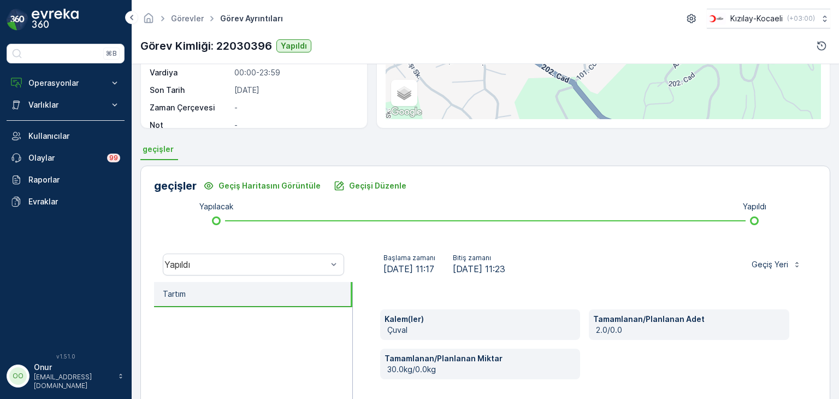
scroll to position [164, 0]
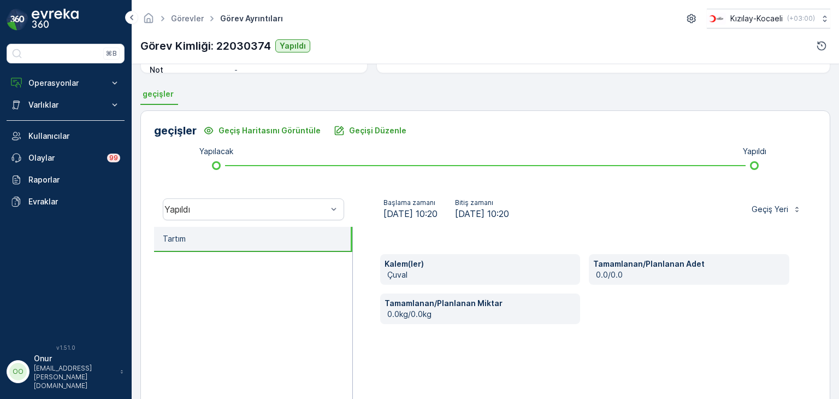
scroll to position [218, 0]
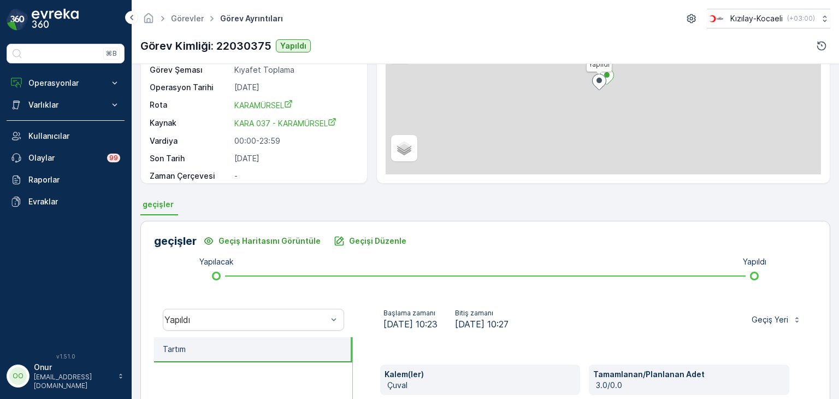
scroll to position [164, 0]
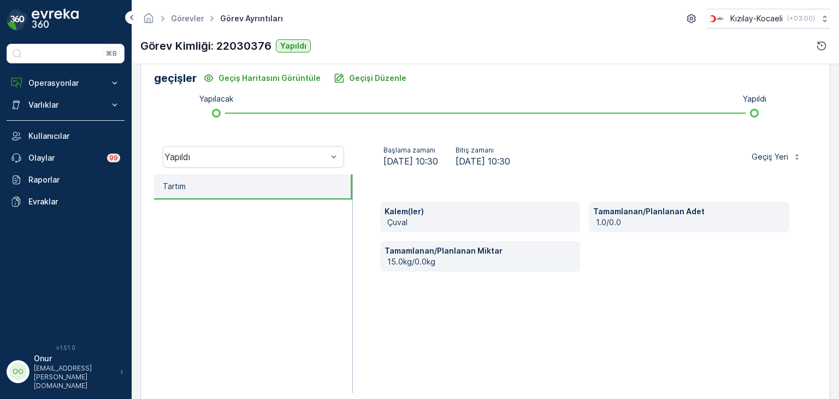
scroll to position [273, 0]
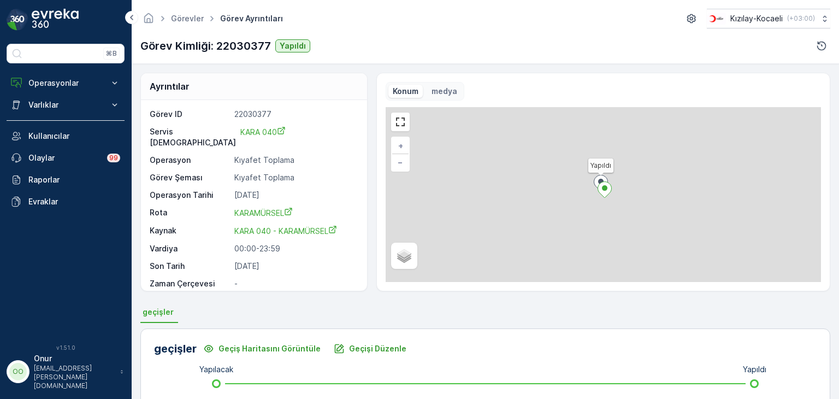
scroll to position [164, 0]
